Goal: Task Accomplishment & Management: Complete application form

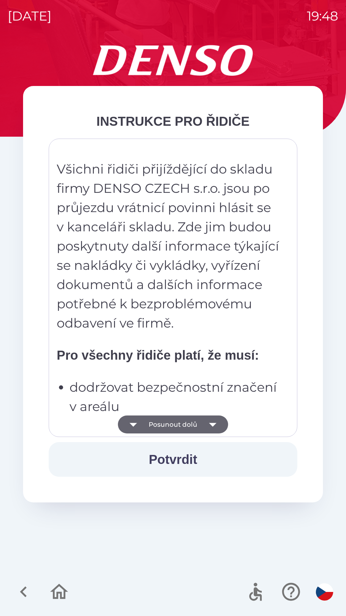
click at [155, 433] on button "Posunout dolů" at bounding box center [173, 424] width 110 height 18
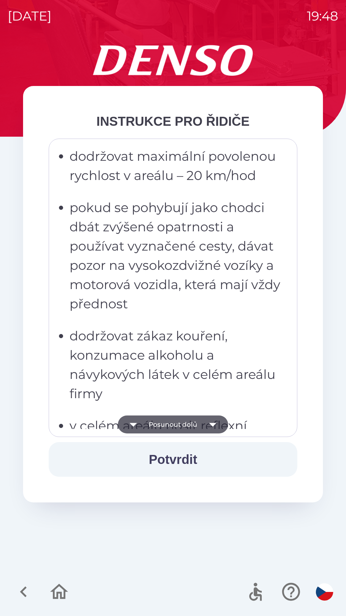
click at [155, 428] on button "Posunout dolů" at bounding box center [173, 424] width 110 height 18
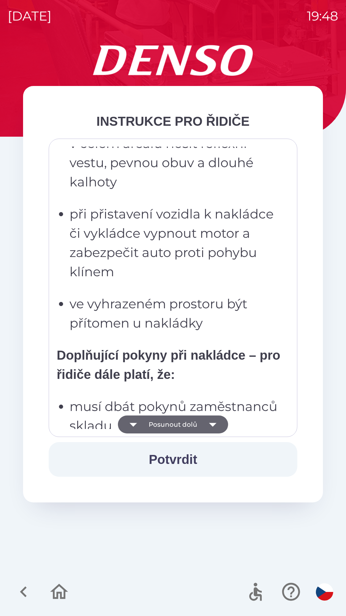
click at [142, 424] on icon "button" at bounding box center [133, 424] width 18 height 18
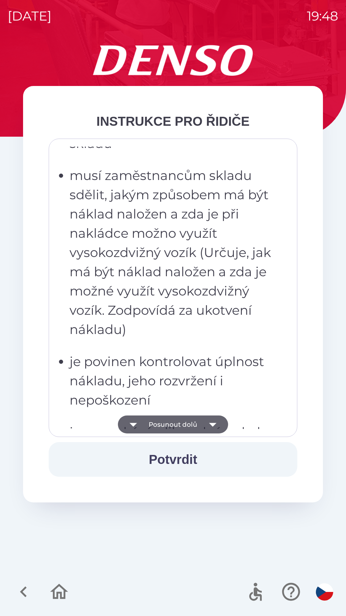
click at [145, 430] on button "Posunout dolů" at bounding box center [173, 424] width 110 height 18
click at [201, 421] on button "Posunout dolů" at bounding box center [173, 424] width 110 height 18
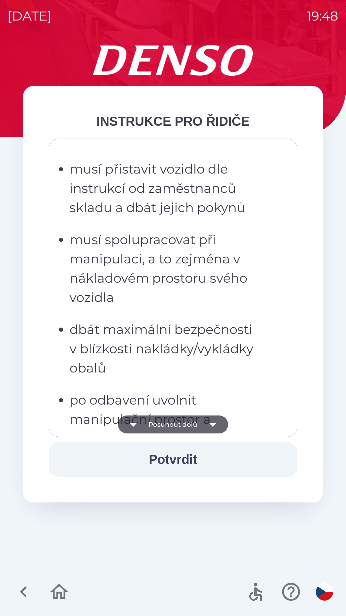
click at [144, 431] on button "Posunout dolů" at bounding box center [173, 424] width 110 height 18
click at [195, 419] on button "Posunout dolů" at bounding box center [173, 424] width 110 height 18
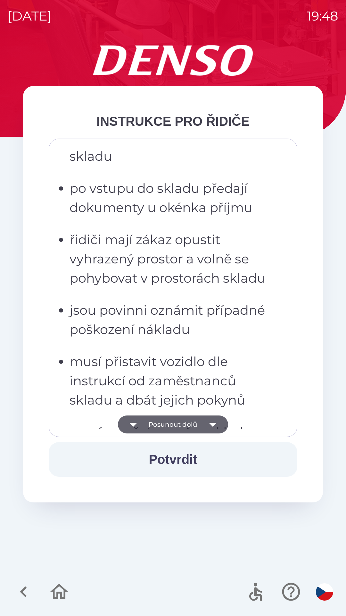
click at [201, 424] on button "Posunout dolů" at bounding box center [173, 424] width 110 height 18
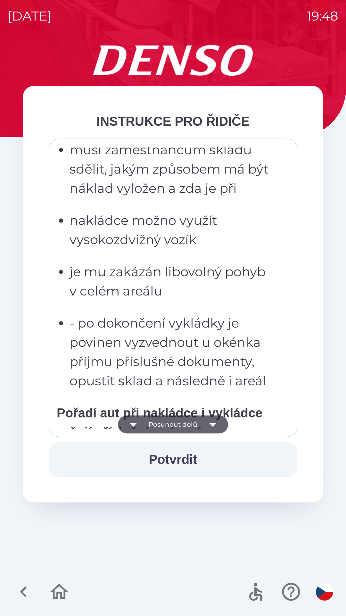
click at [135, 430] on icon "button" at bounding box center [133, 424] width 18 height 18
click at [195, 426] on button "Posunout dolů" at bounding box center [173, 424] width 110 height 18
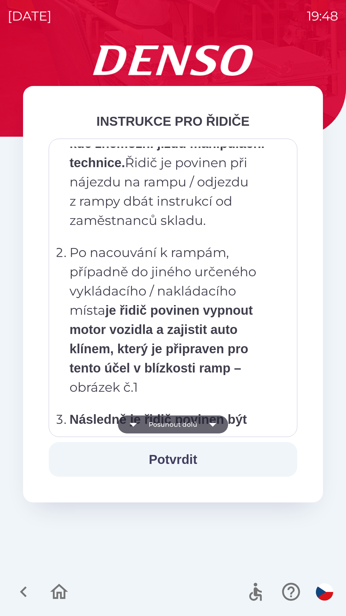
click at [137, 424] on icon "button" at bounding box center [133, 425] width 7 height 4
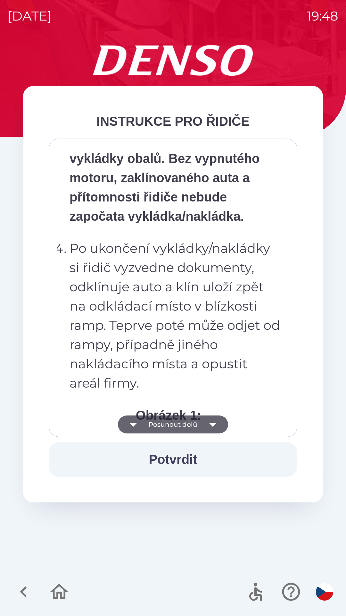
click at [199, 423] on button "Posunout dolů" at bounding box center [173, 424] width 110 height 18
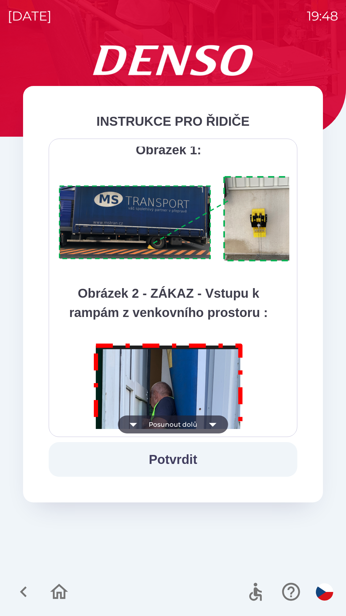
click at [142, 425] on icon "button" at bounding box center [133, 424] width 18 height 18
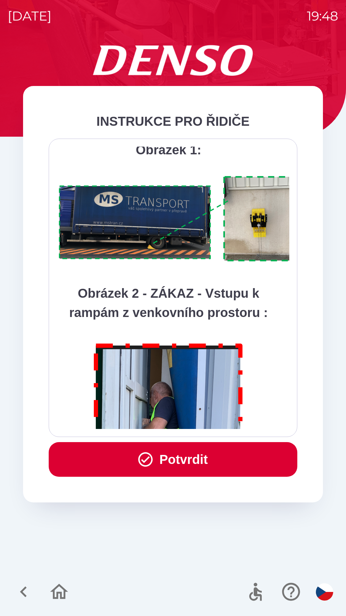
scroll to position [3605, 0]
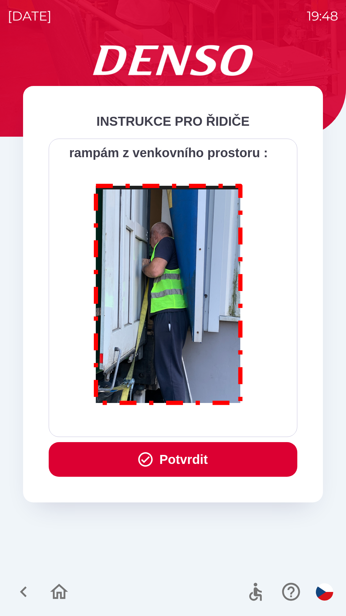
click at [197, 420] on div "Všichni řidiči přijíždějící do skladu firmy DENSO CZECH s.r.o. jsou po průjezdu…" at bounding box center [173, 288] width 233 height 282
click at [140, 423] on div "Všichni řidiči přijíždějící do skladu firmy DENSO CZECH s.r.o. jsou po průjezdu…" at bounding box center [173, 288] width 233 height 282
click at [192, 424] on div "Všichni řidiči přijíždějící do skladu firmy DENSO CZECH s.r.o. jsou po průjezdu…" at bounding box center [173, 288] width 233 height 282
click at [187, 458] on button "Potvrdit" at bounding box center [173, 459] width 249 height 35
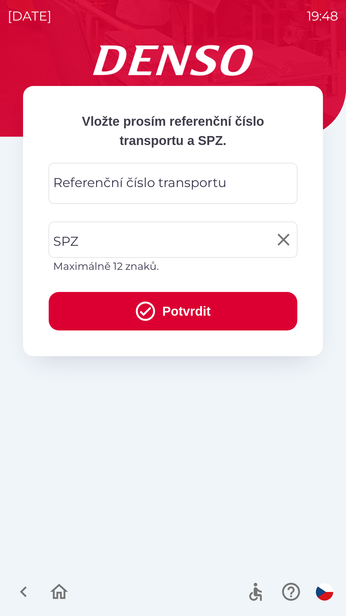
click at [122, 246] on input "SPZ" at bounding box center [169, 240] width 234 height 30
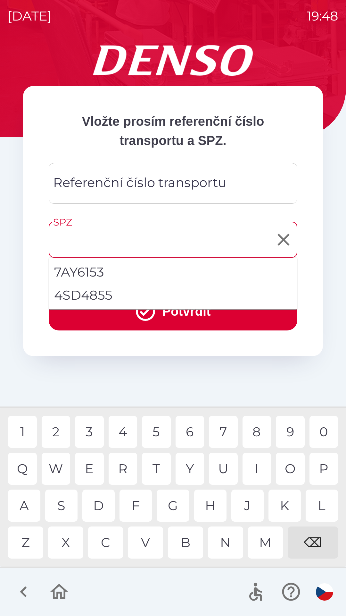
click at [132, 294] on li "4SD4855" at bounding box center [173, 295] width 248 height 23
type input "*******"
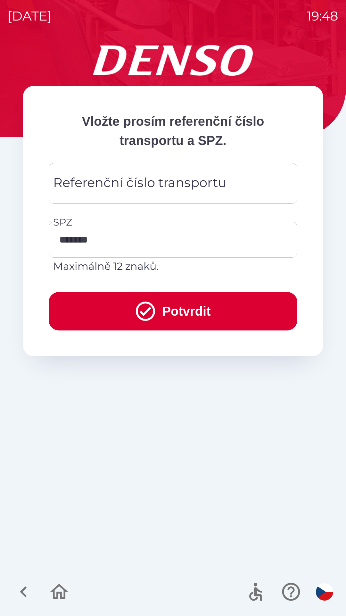
click at [154, 183] on div "Referenční číslo transportu Referenční číslo transportu" at bounding box center [173, 183] width 249 height 41
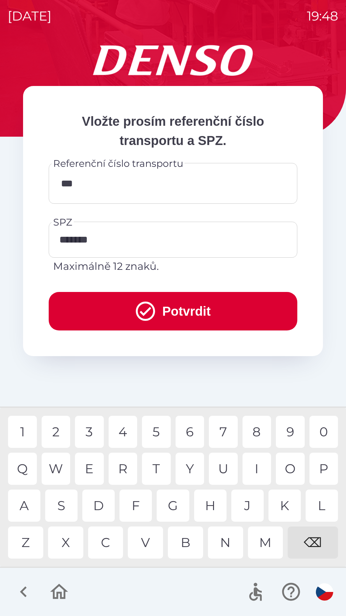
click at [183, 547] on div "B" at bounding box center [185, 542] width 35 height 32
click at [55, 467] on div "W" at bounding box center [56, 469] width 29 height 32
type input "*********"
click at [223, 304] on button "Potvrdit" at bounding box center [173, 311] width 249 height 38
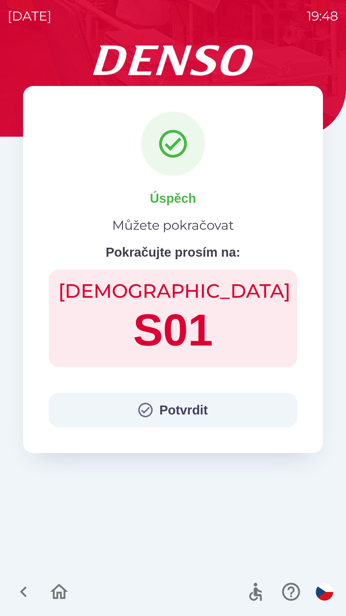
click at [213, 425] on button "Potvrdit" at bounding box center [173, 410] width 249 height 35
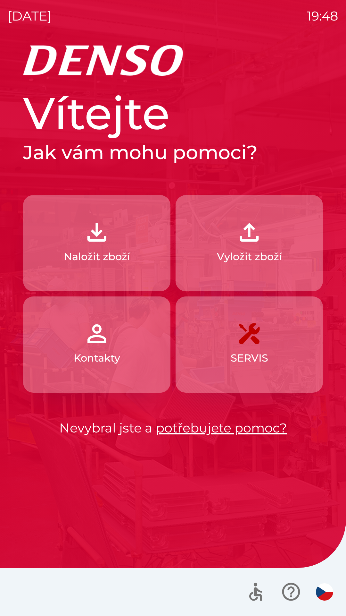
click at [203, 407] on div "Vítejte Jak vám mohu pomoci? Naložit zboží Vyložit zboží Kontakty SERVIS Nevybr…" at bounding box center [173, 262] width 300 height 352
